Goal: Find specific page/section

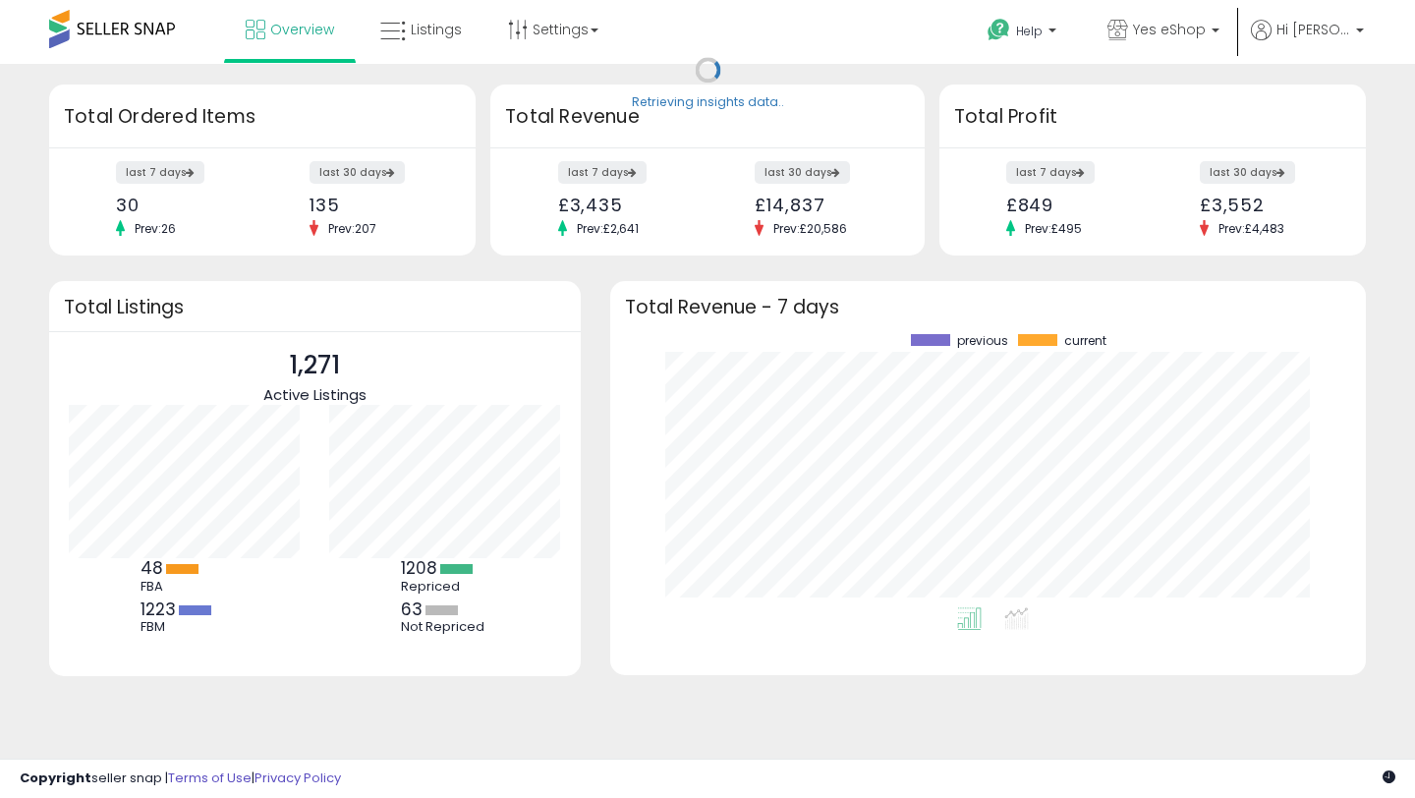
scroll to position [273, 716]
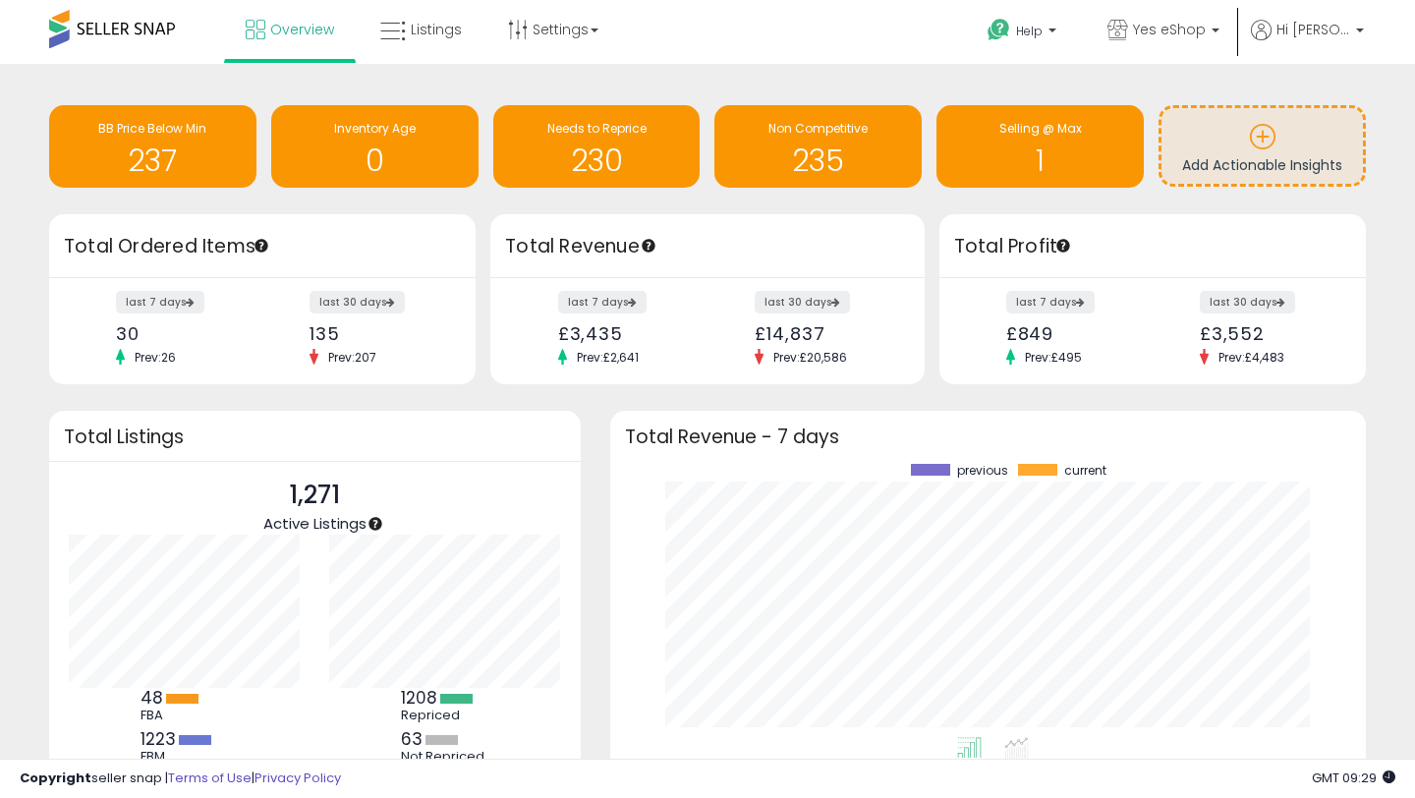
click at [1301, 435] on h3 "Total Revenue - 7 days" at bounding box center [988, 436] width 726 height 15
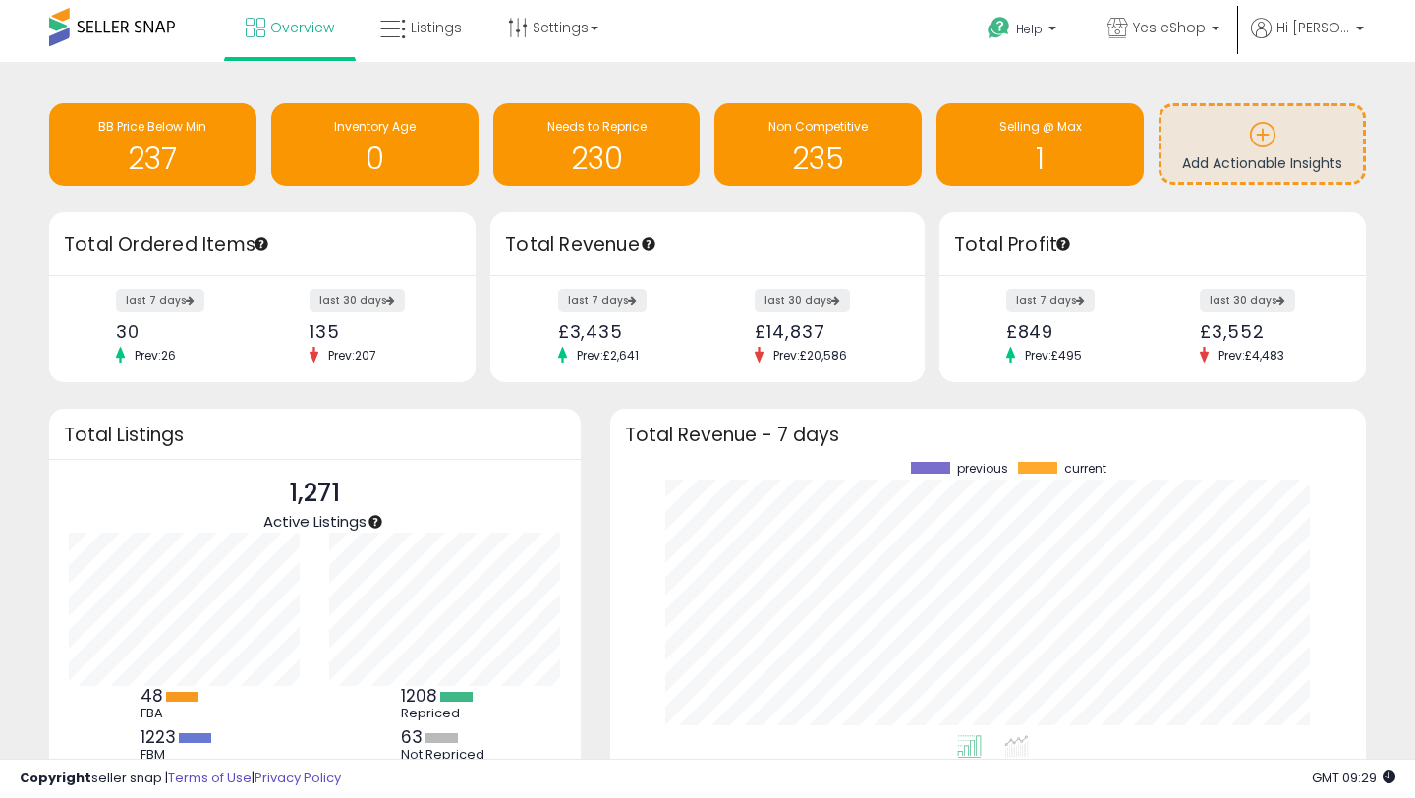
scroll to position [0, 0]
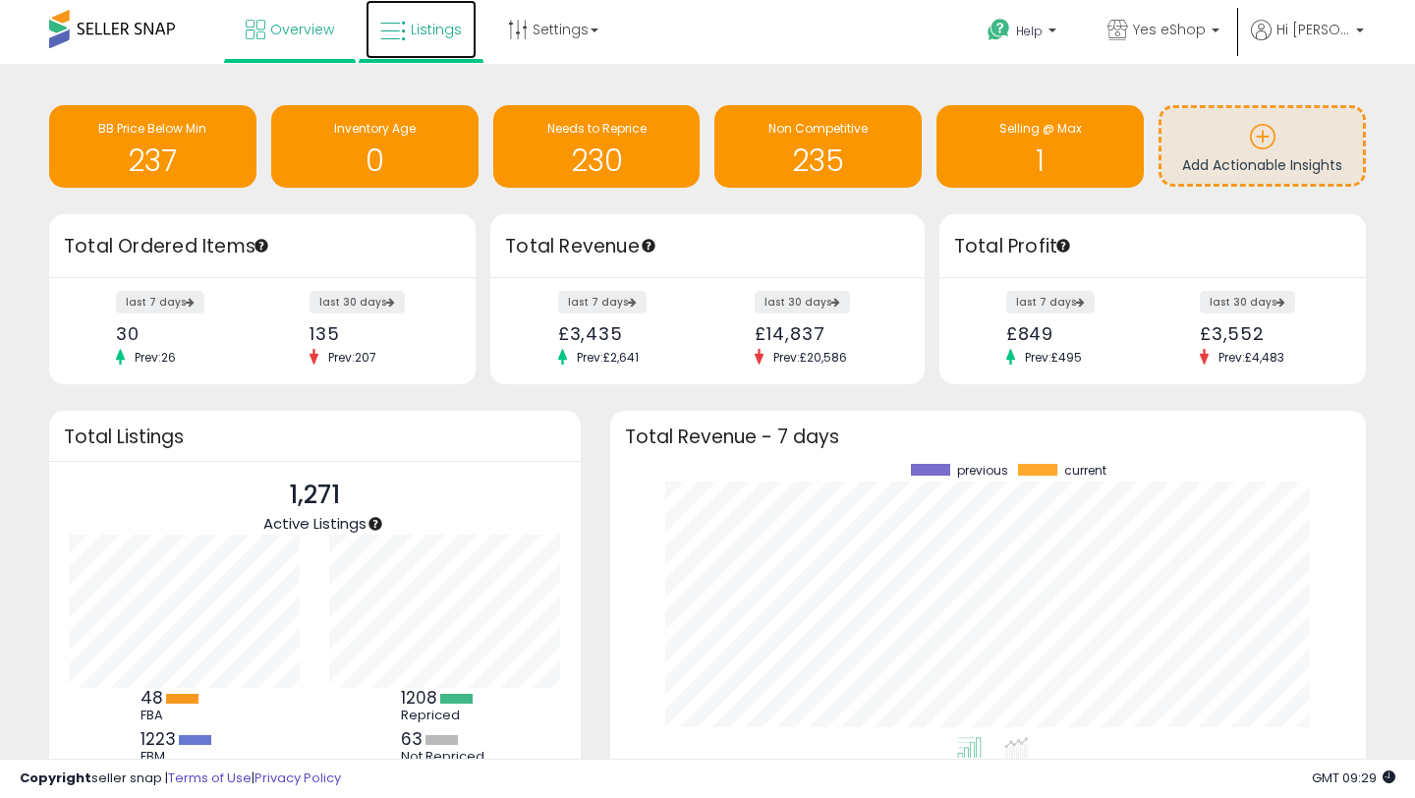
click at [404, 33] on icon at bounding box center [393, 32] width 26 height 26
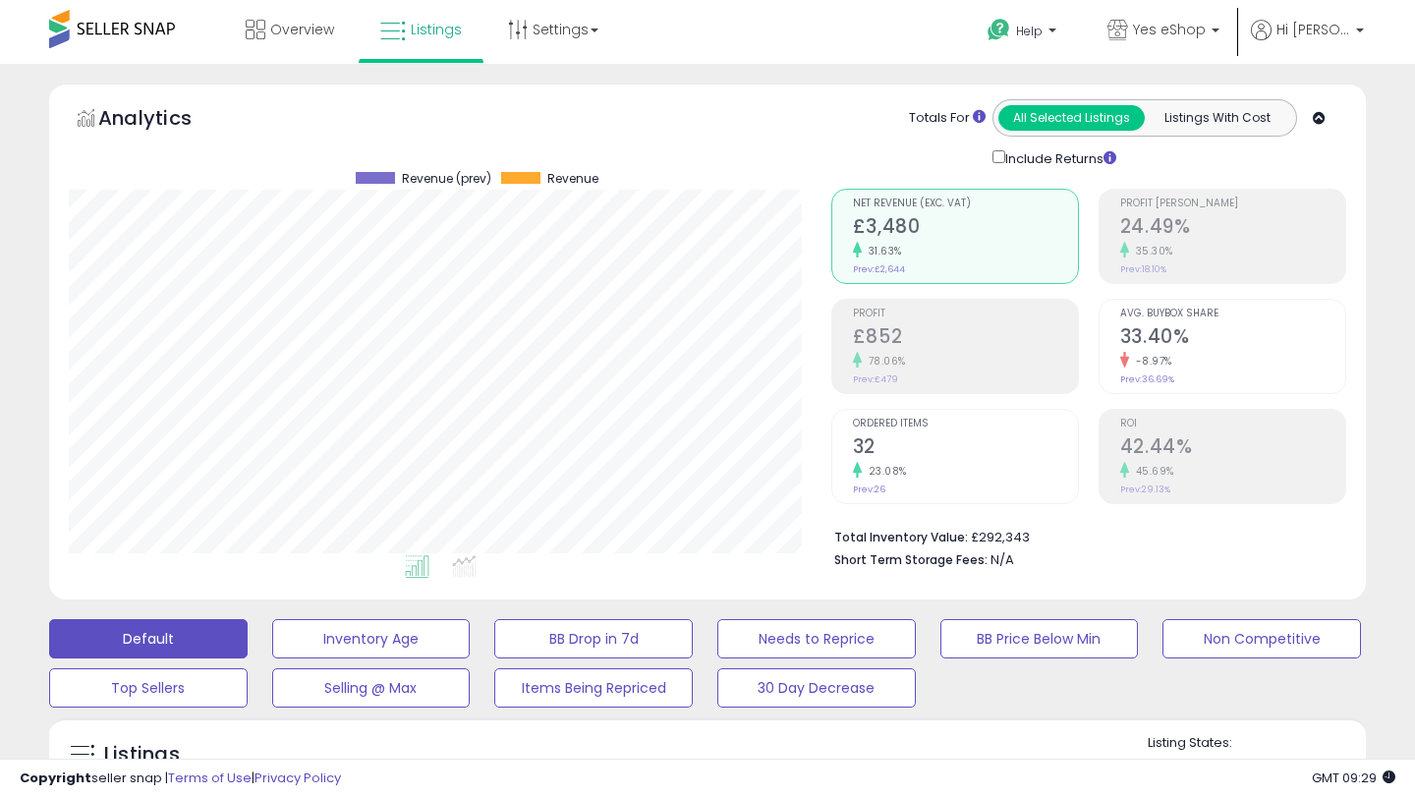
scroll to position [403, 762]
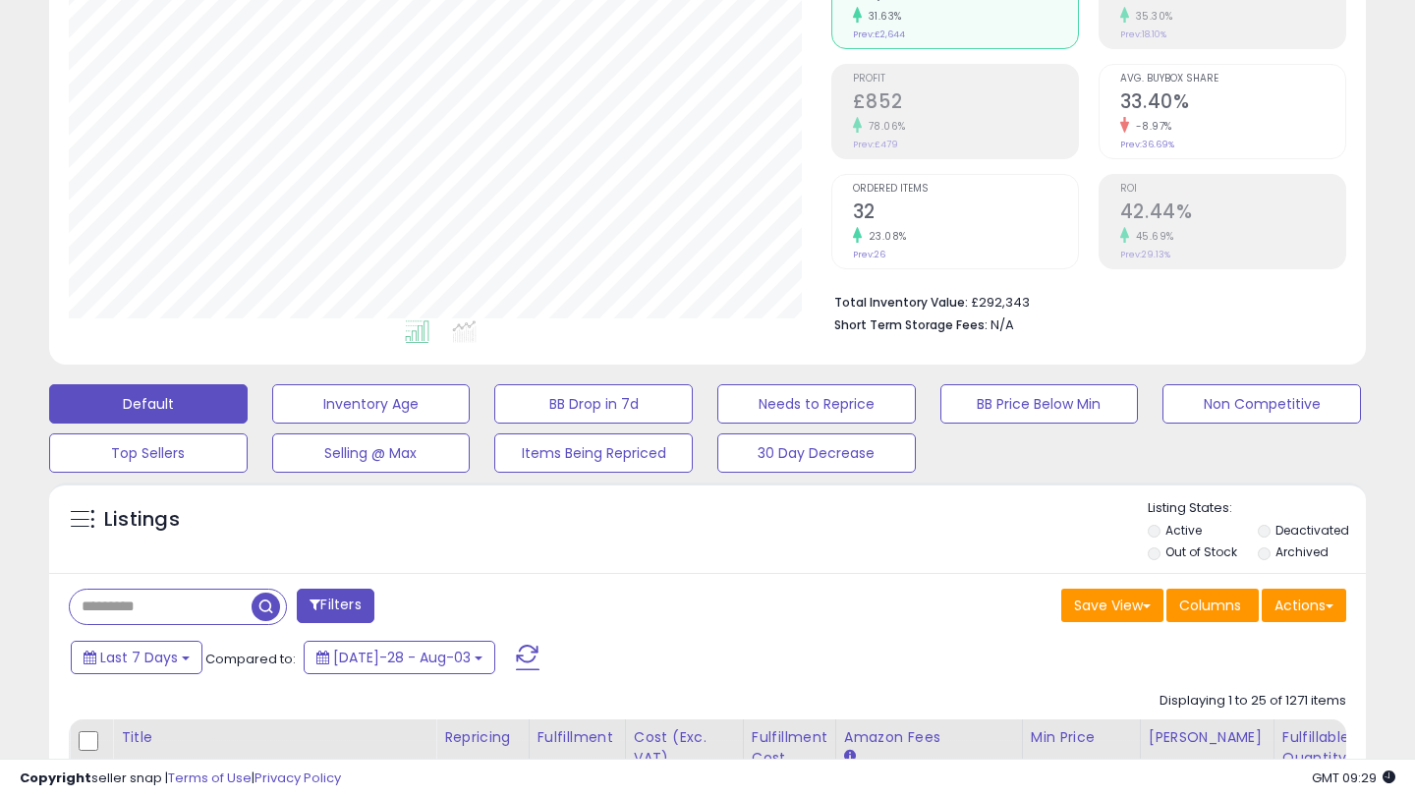
scroll to position [236, 0]
click at [142, 601] on input "text" at bounding box center [161, 606] width 182 height 34
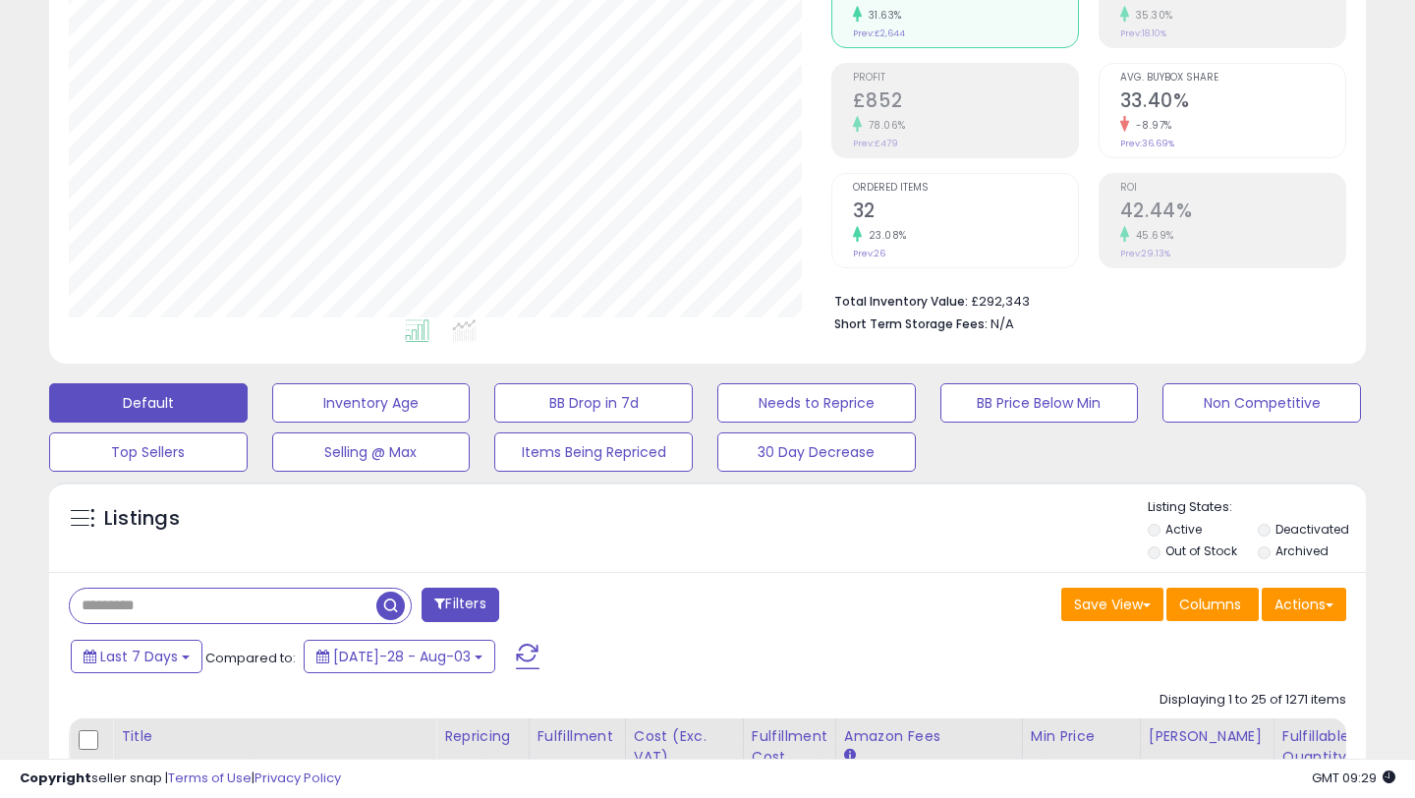
paste input "**********"
type input "**********"
click at [395, 601] on span "button" at bounding box center [390, 606] width 28 height 28
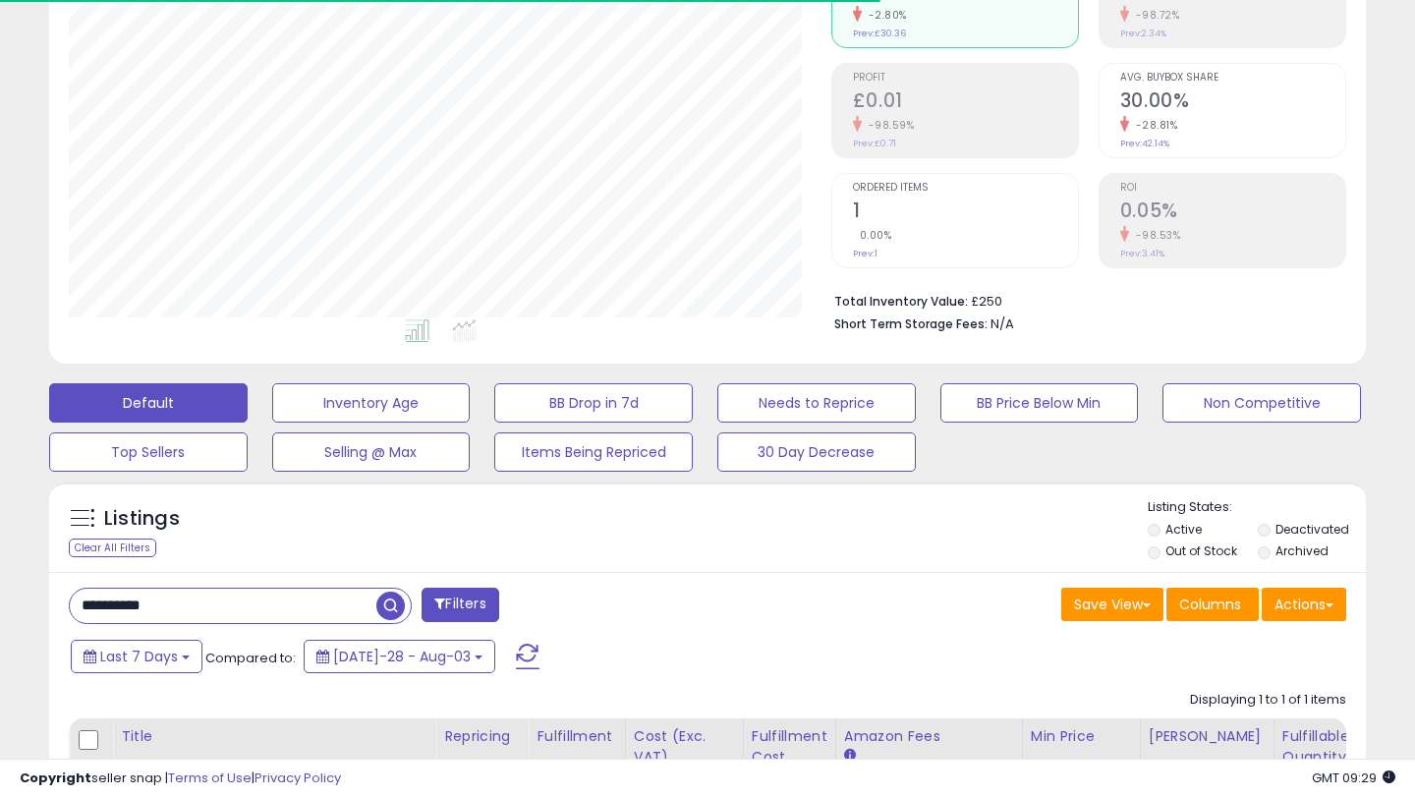
scroll to position [403, 762]
click at [615, 560] on div "Listings Clear All Filters Listing States:" at bounding box center [707, 531] width 1317 height 67
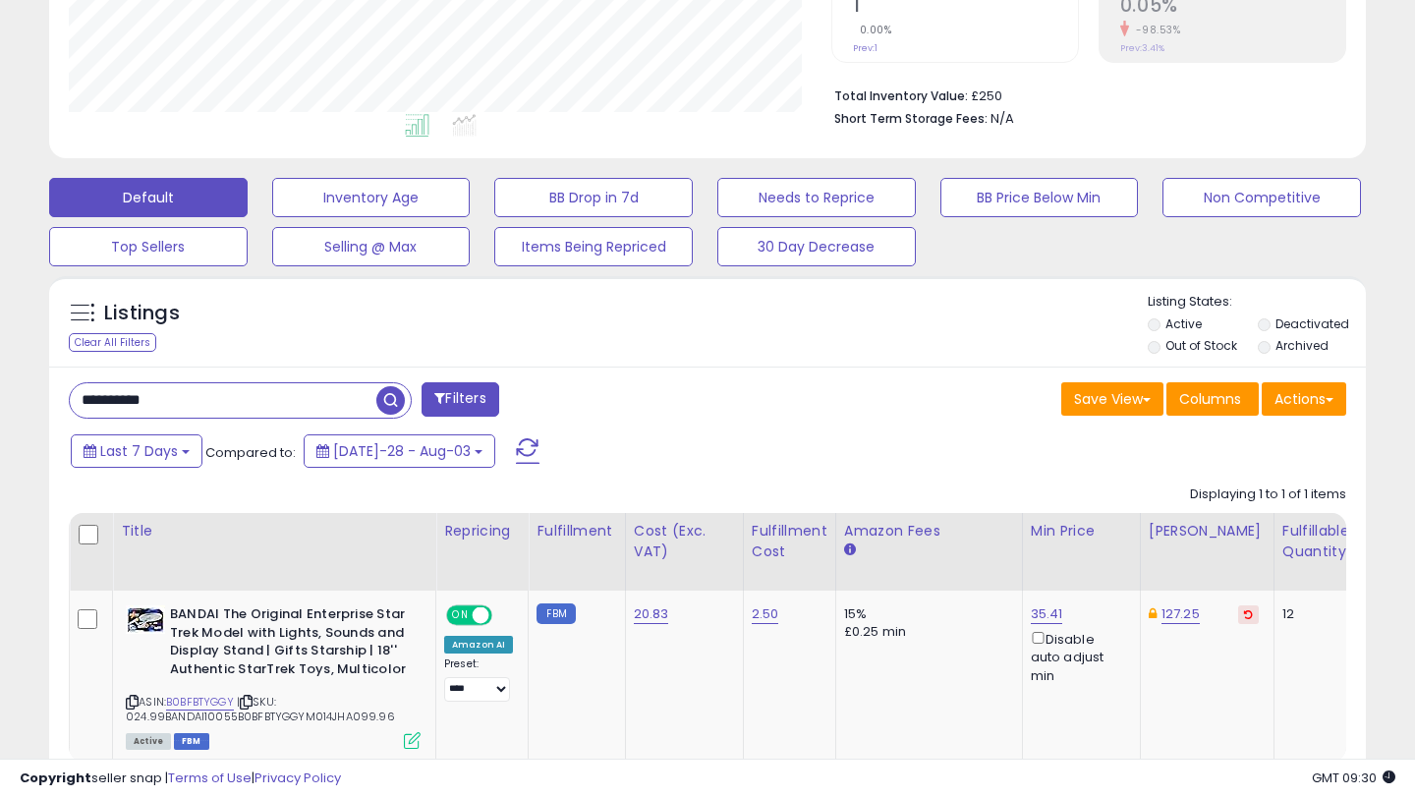
scroll to position [439, 0]
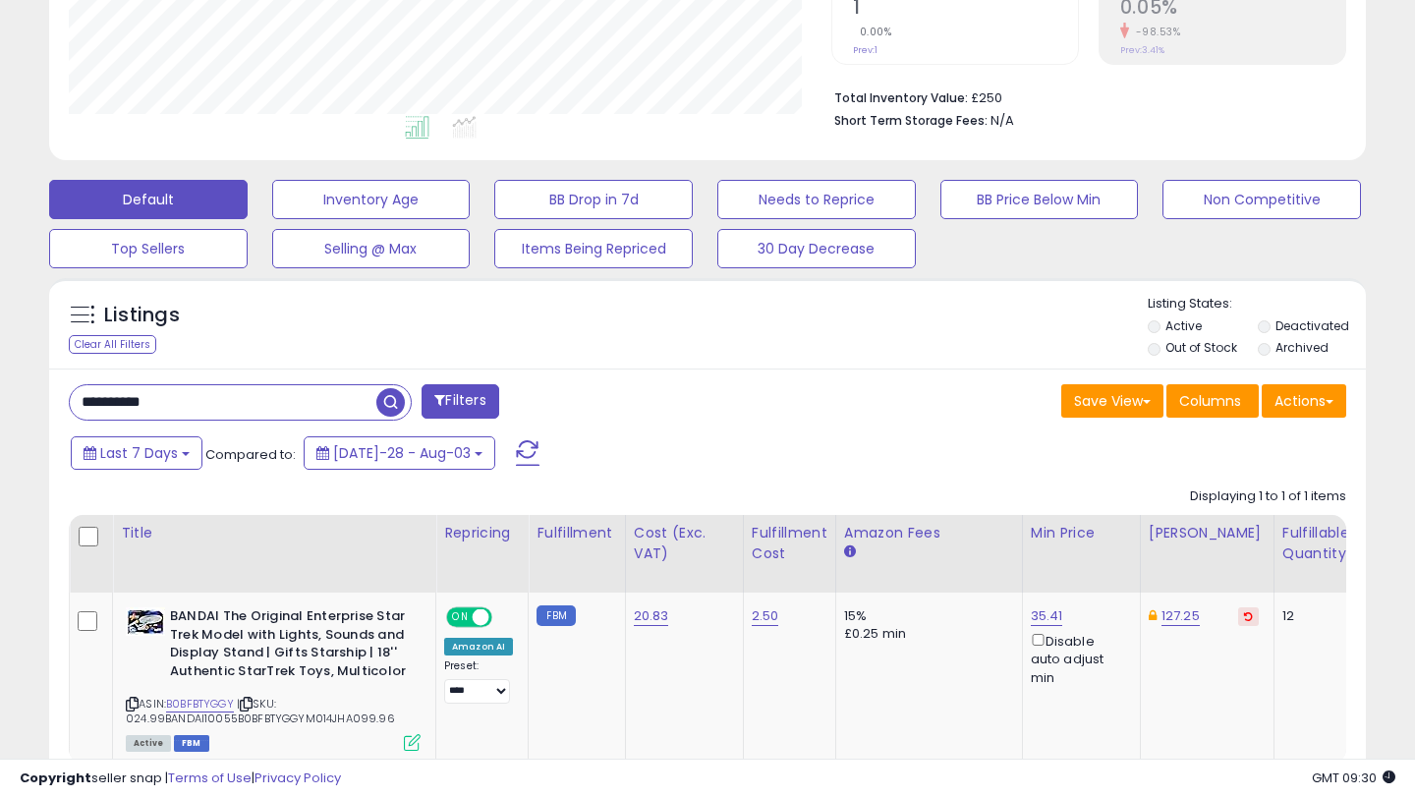
click at [864, 423] on div "Save View Save As New View Update Current View Columns Actions Import Export Vi…" at bounding box center [1034, 403] width 653 height 38
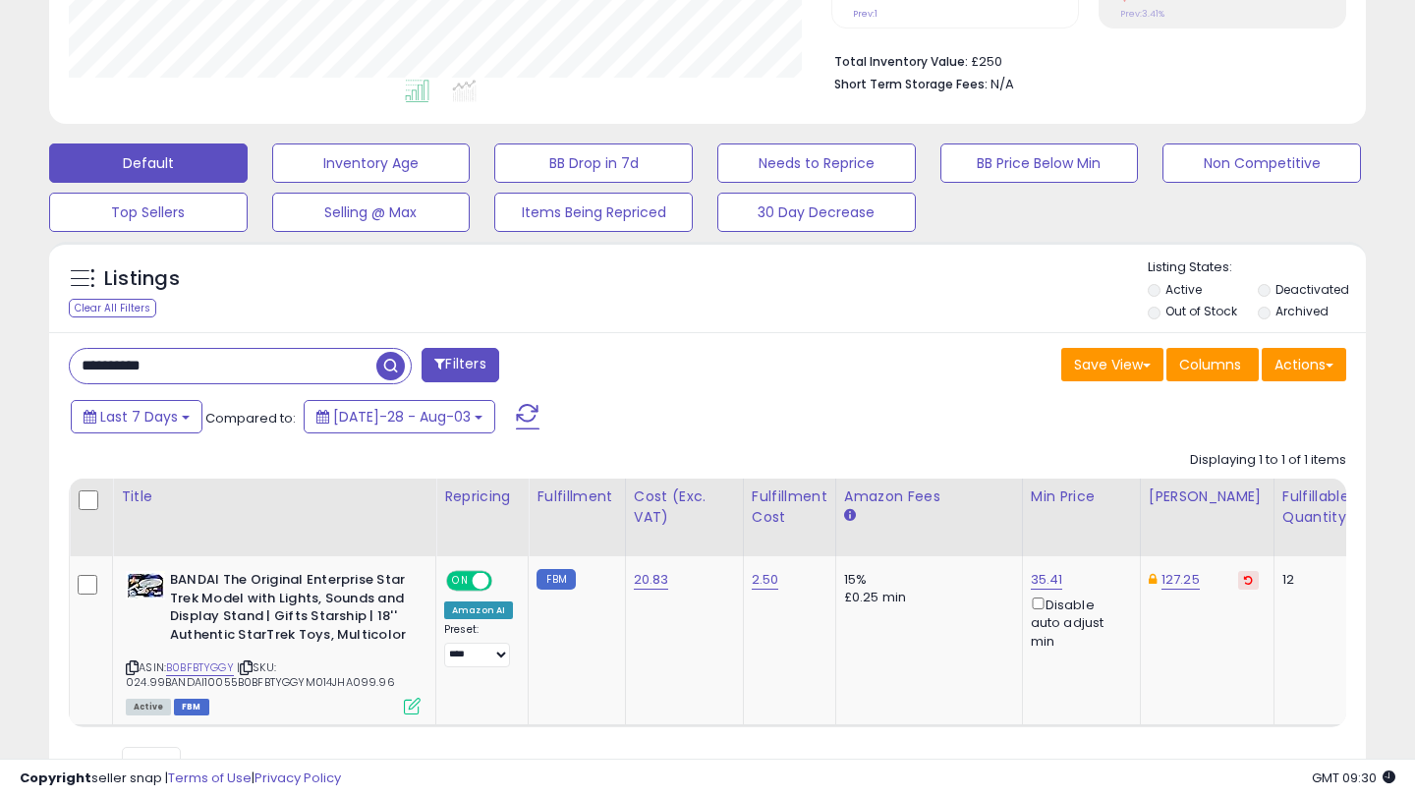
scroll to position [479, 0]
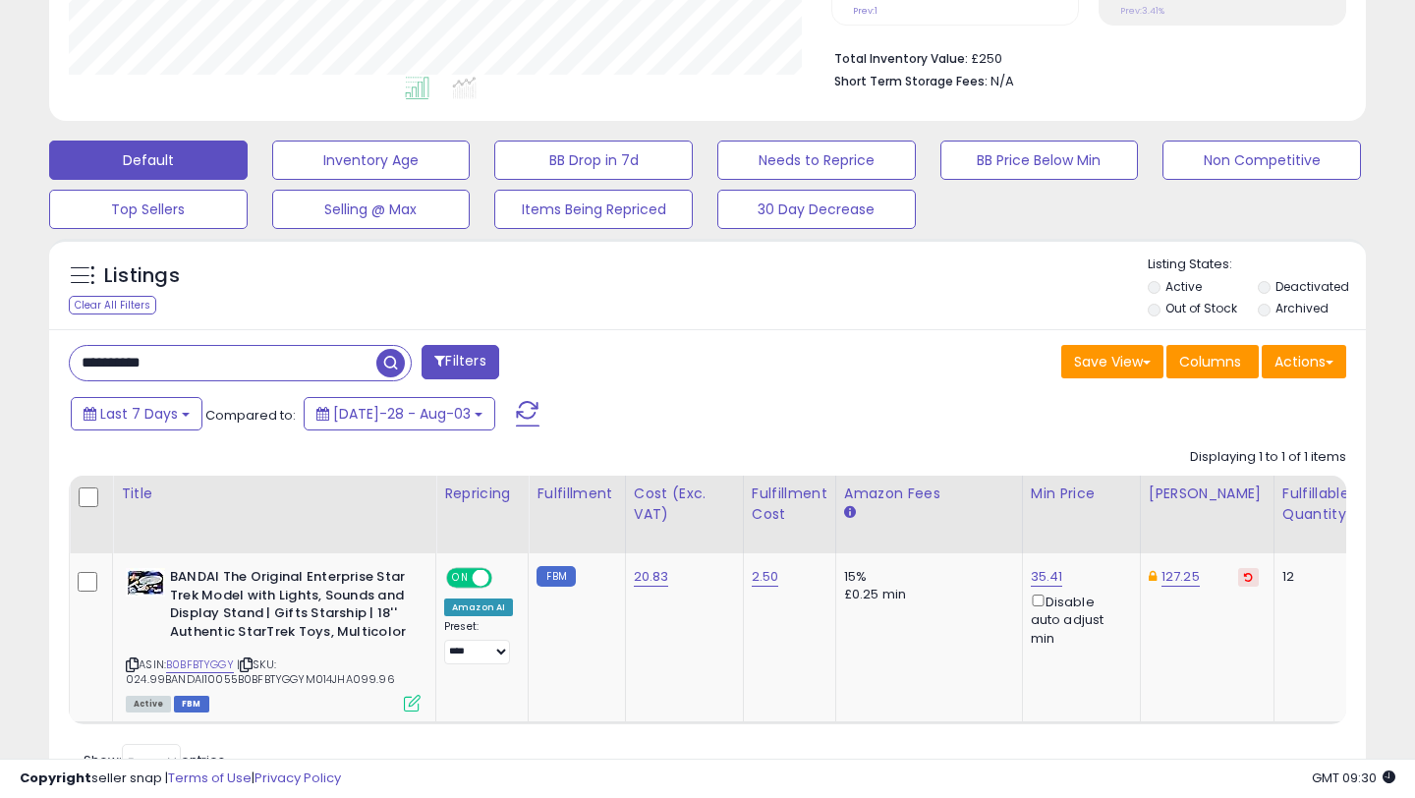
click at [784, 379] on div "Save View Save As New View Update Current View Columns Actions Import Export Vi…" at bounding box center [1034, 364] width 653 height 38
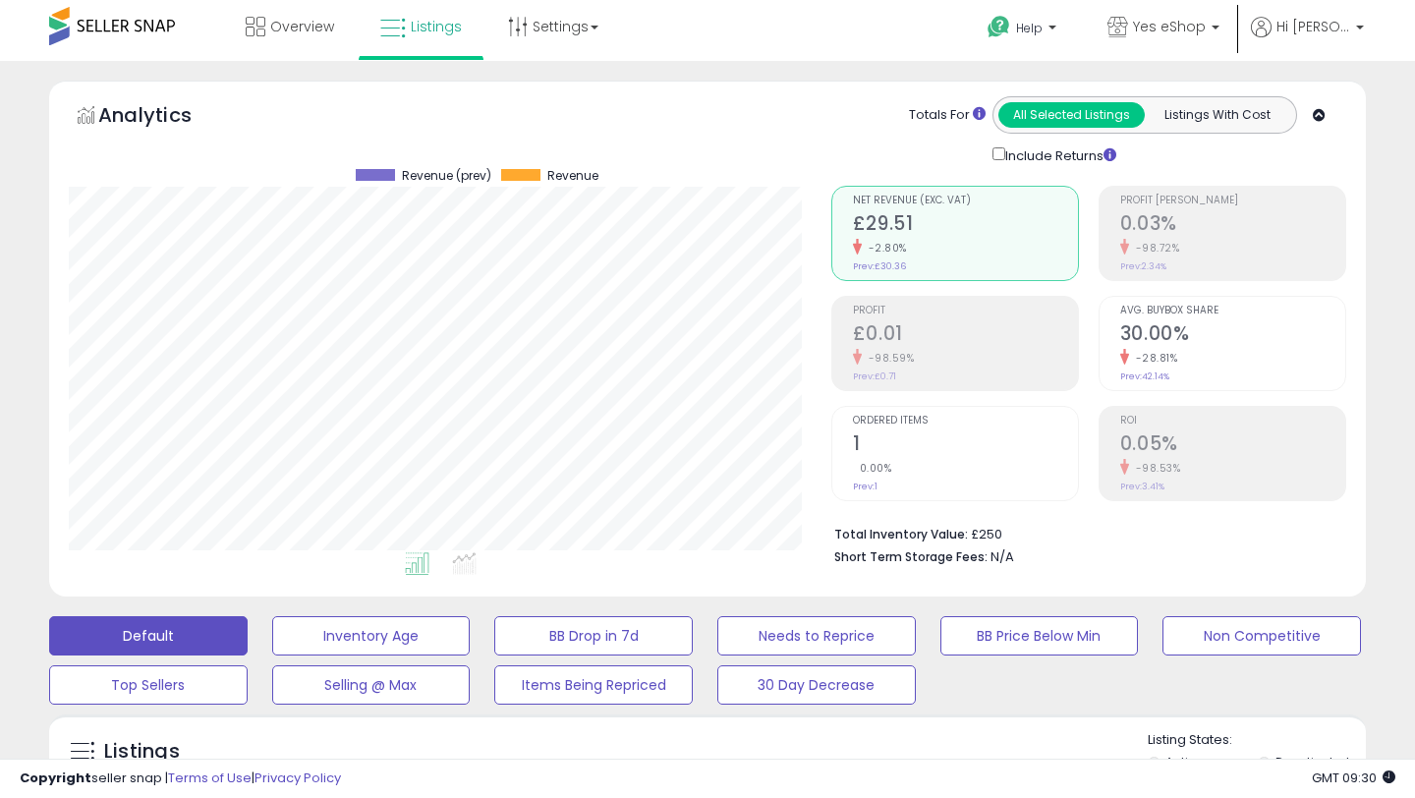
scroll to position [0, 0]
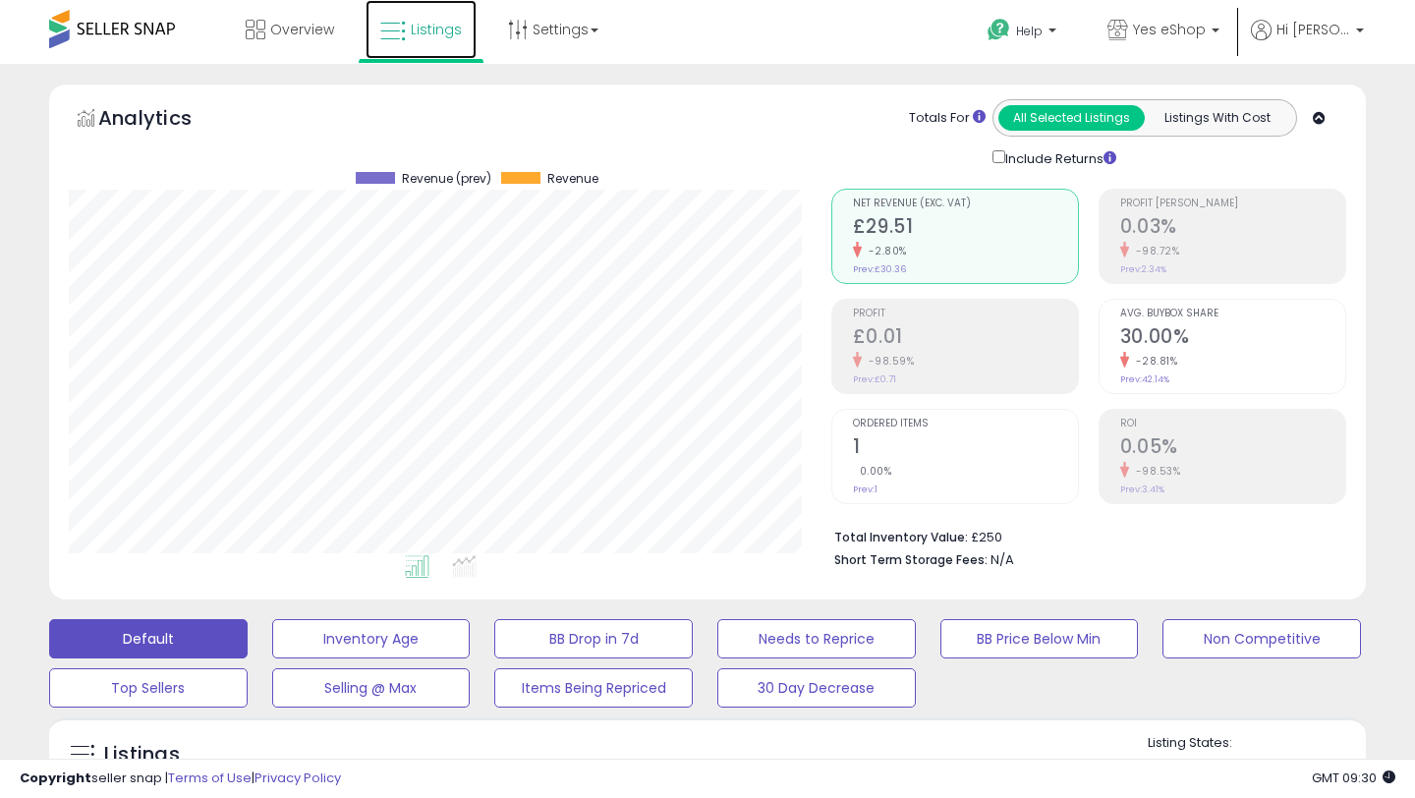
click at [433, 24] on span "Listings" at bounding box center [436, 30] width 51 height 20
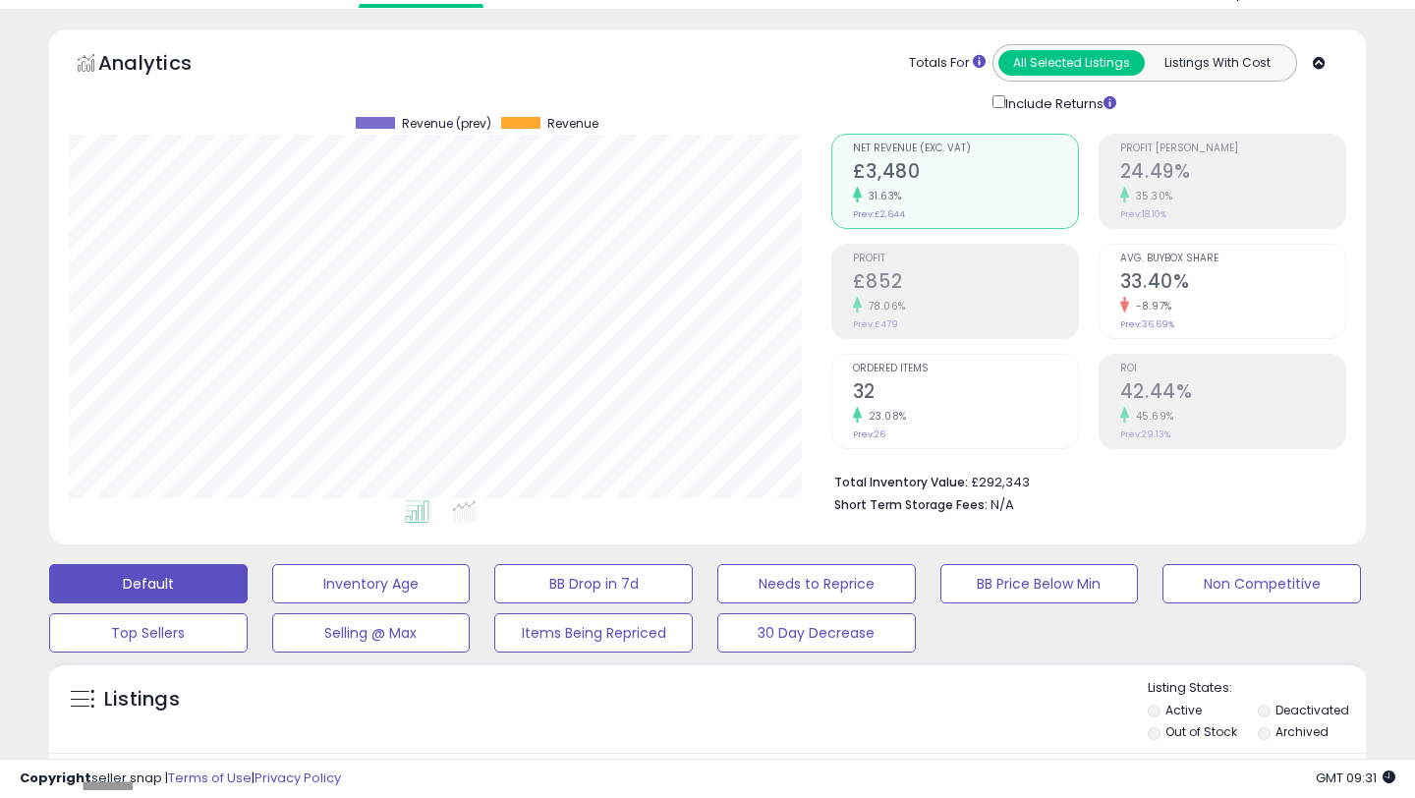
scroll to position [0, 0]
